Goal: Browse casually: Explore the website without a specific task or goal

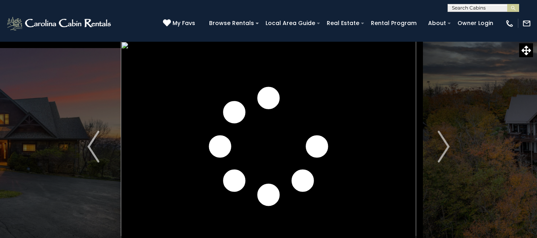
click at [440, 142] on img "Next" at bounding box center [444, 147] width 12 height 32
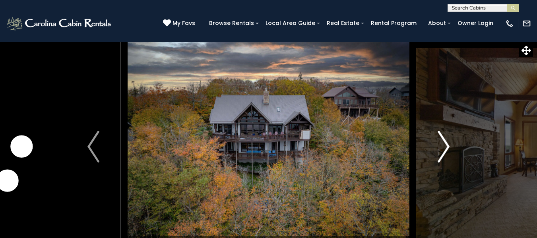
click at [437, 142] on button "Next" at bounding box center [444, 146] width 55 height 211
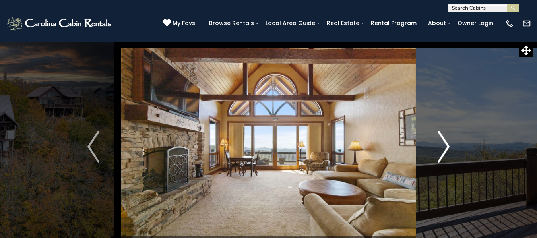
click at [442, 141] on img "Next" at bounding box center [444, 147] width 12 height 32
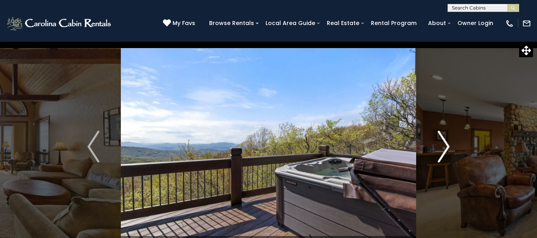
click at [442, 141] on img "Next" at bounding box center [444, 147] width 12 height 32
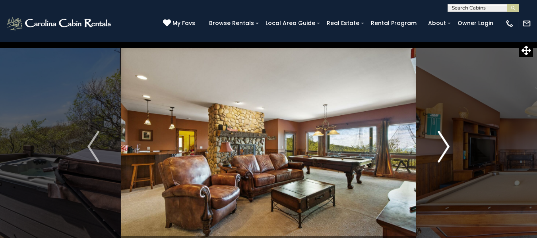
click at [440, 141] on img "Next" at bounding box center [444, 147] width 12 height 32
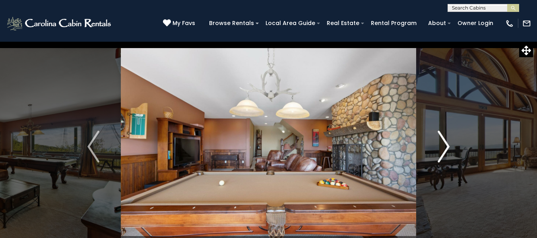
click at [439, 141] on img "Next" at bounding box center [444, 147] width 12 height 32
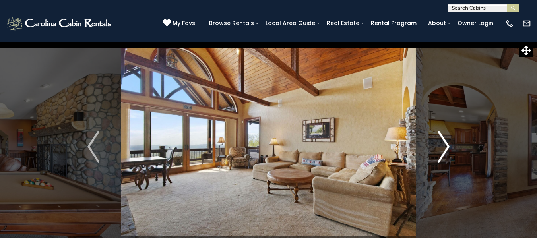
click at [439, 141] on img "Next" at bounding box center [444, 147] width 12 height 32
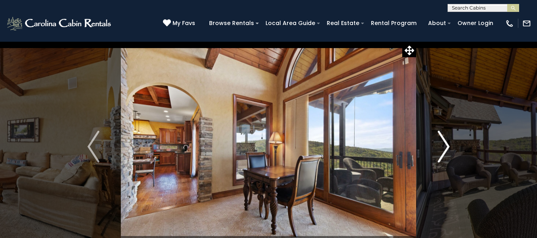
click at [445, 142] on img "Next" at bounding box center [444, 147] width 12 height 32
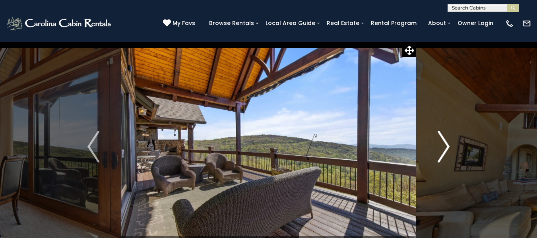
click at [442, 141] on img "Next" at bounding box center [444, 147] width 12 height 32
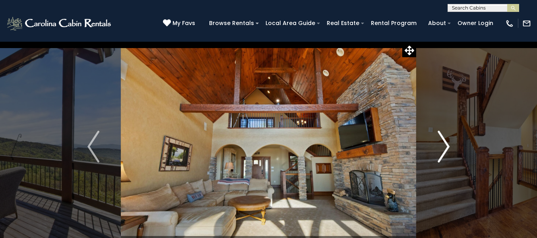
click at [439, 140] on img "Next" at bounding box center [444, 147] width 12 height 32
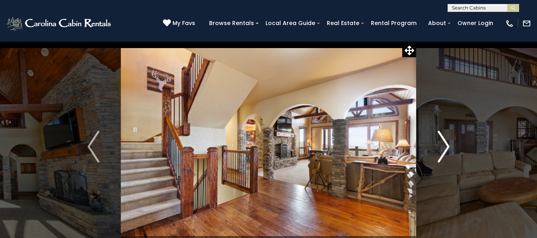
click at [438, 140] on button "Next" at bounding box center [444, 146] width 55 height 211
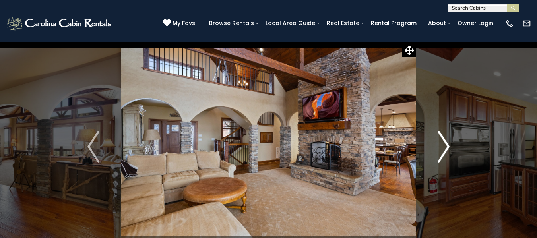
click at [436, 138] on button "Next" at bounding box center [444, 146] width 55 height 211
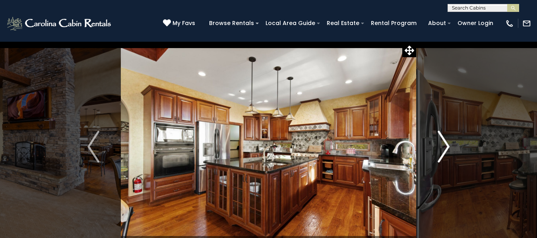
click at [432, 137] on button "Next" at bounding box center [444, 146] width 55 height 211
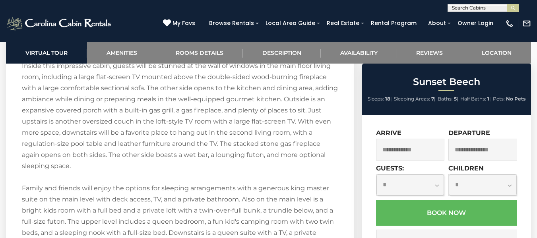
scroll to position [1392, 0]
